Goal: Task Accomplishment & Management: Manage account settings

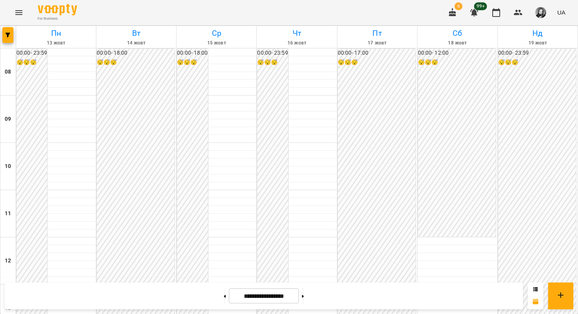
scroll to position [352, 0]
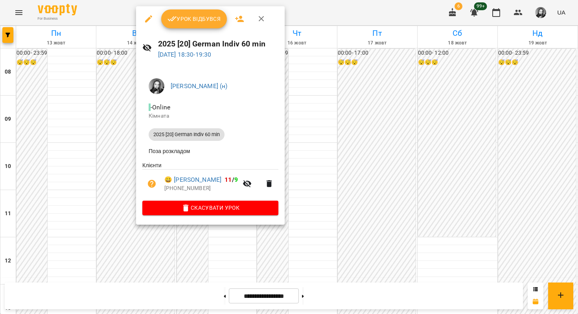
click at [113, 129] on div at bounding box center [289, 157] width 578 height 314
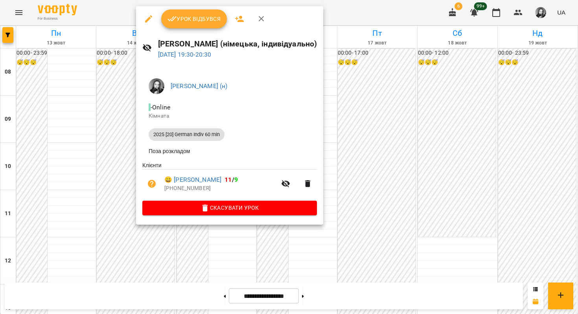
click at [118, 148] on div at bounding box center [289, 157] width 578 height 314
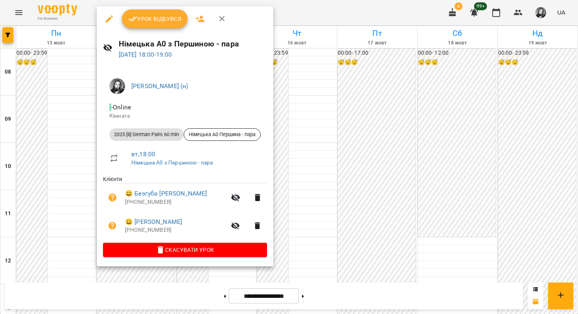
click at [58, 152] on div at bounding box center [289, 157] width 578 height 314
